Goal: Task Accomplishment & Management: Use online tool/utility

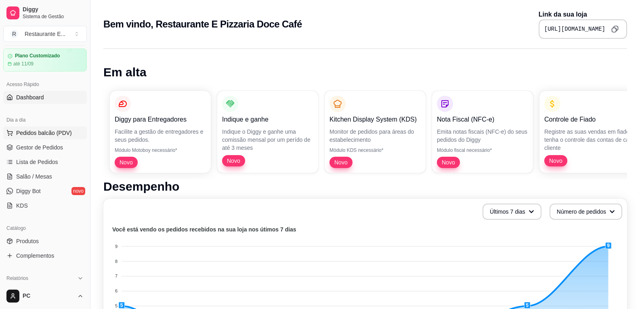
scroll to position [40, 0]
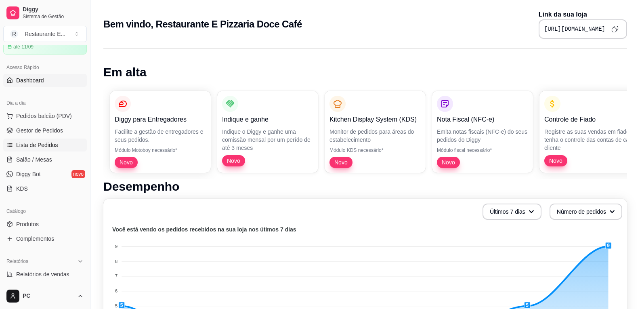
click at [41, 147] on span "Lista de Pedidos" at bounding box center [37, 145] width 42 height 8
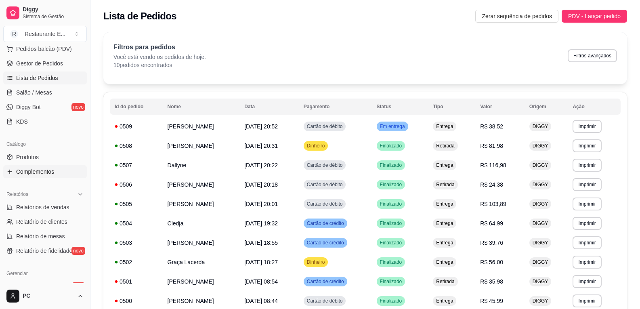
scroll to position [121, 0]
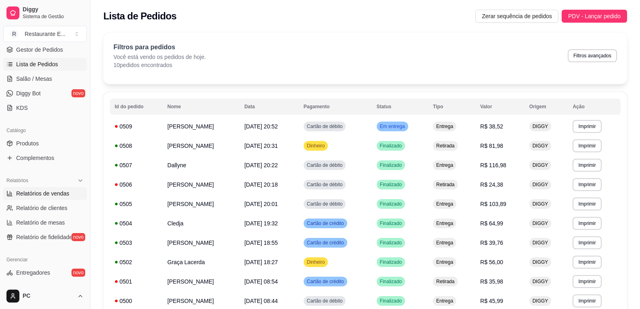
click at [44, 196] on span "Relatórios de vendas" at bounding box center [42, 193] width 53 height 8
select select "ALL"
select select "0"
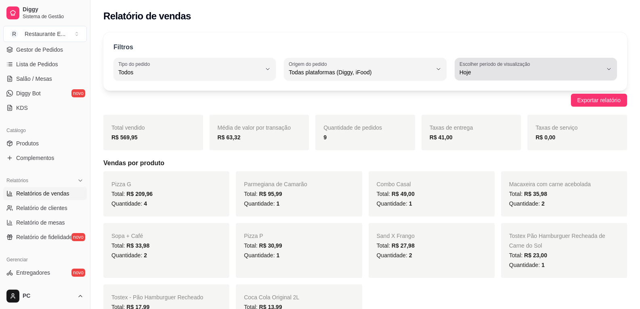
click at [487, 76] on div "Hoje" at bounding box center [531, 69] width 143 height 16
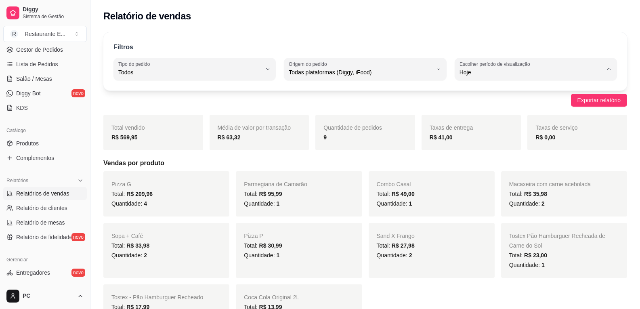
click at [477, 146] on span "30 dias" at bounding box center [532, 145] width 136 height 8
type input "30"
select select "30"
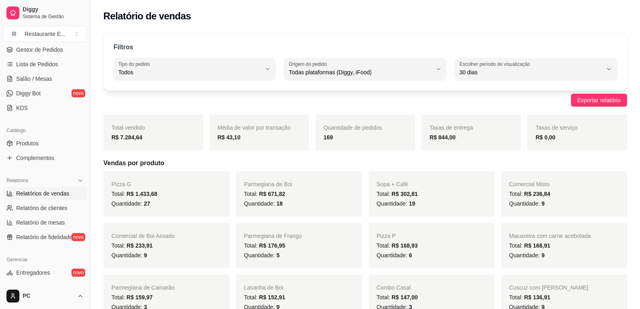
click at [502, 78] on button "Escolher período de visualização 30 dias" at bounding box center [536, 69] width 162 height 23
click at [484, 174] on span "Customizado" at bounding box center [532, 171] width 136 height 8
type input "-1"
select select "-1"
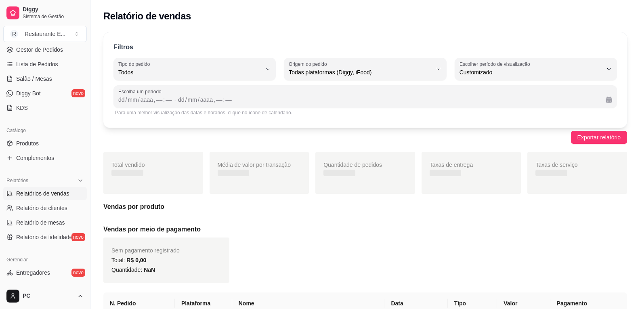
scroll to position [8, 0]
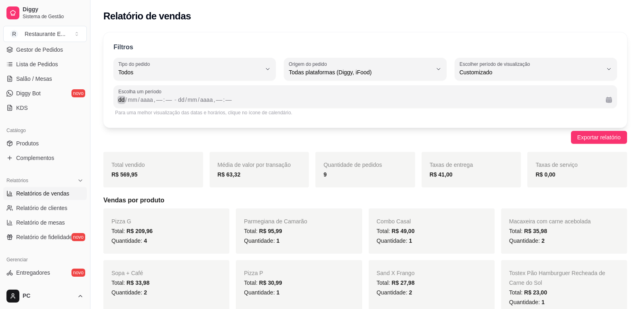
click at [122, 98] on div "dd" at bounding box center [122, 100] width 8 height 8
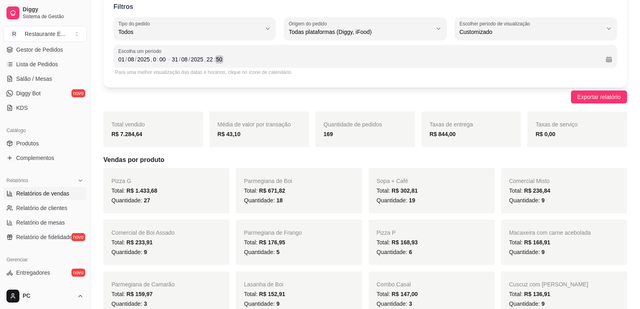
scroll to position [0, 0]
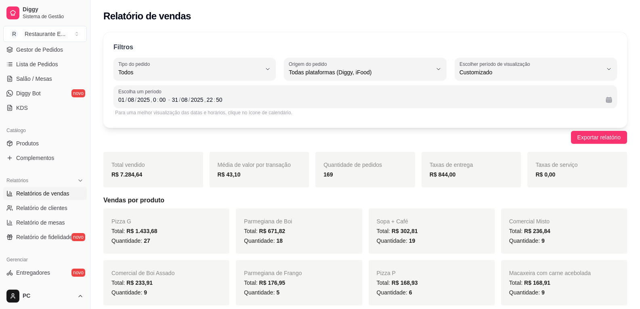
click at [288, 141] on div "Exportar relatório" at bounding box center [365, 137] width 524 height 13
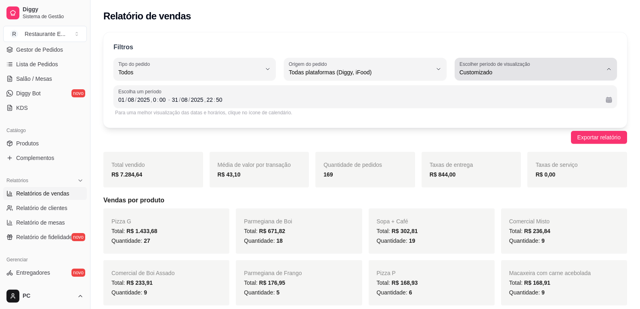
click at [494, 66] on label "Escolher período de visualização" at bounding box center [496, 64] width 73 height 7
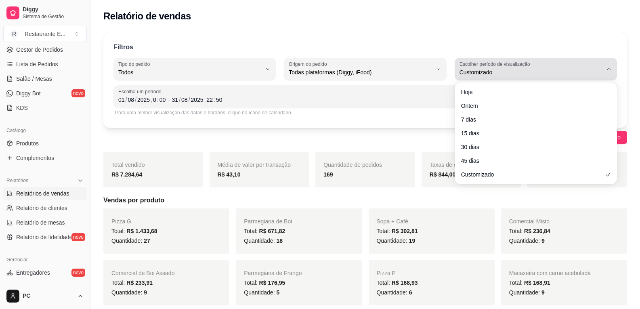
click at [494, 66] on label "Escolher período de visualização" at bounding box center [496, 64] width 73 height 7
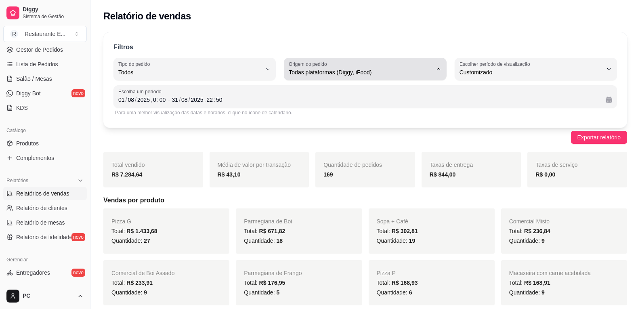
click at [384, 68] on div "Todas plataformas (Diggy, iFood)" at bounding box center [360, 69] width 143 height 16
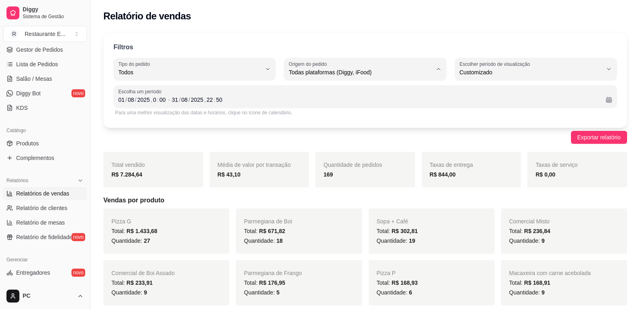
click at [308, 105] on span "Diggy" at bounding box center [362, 105] width 136 height 8
type input "DIGGY"
select select "DIGGY"
